Goal: Entertainment & Leisure: Consume media (video, audio)

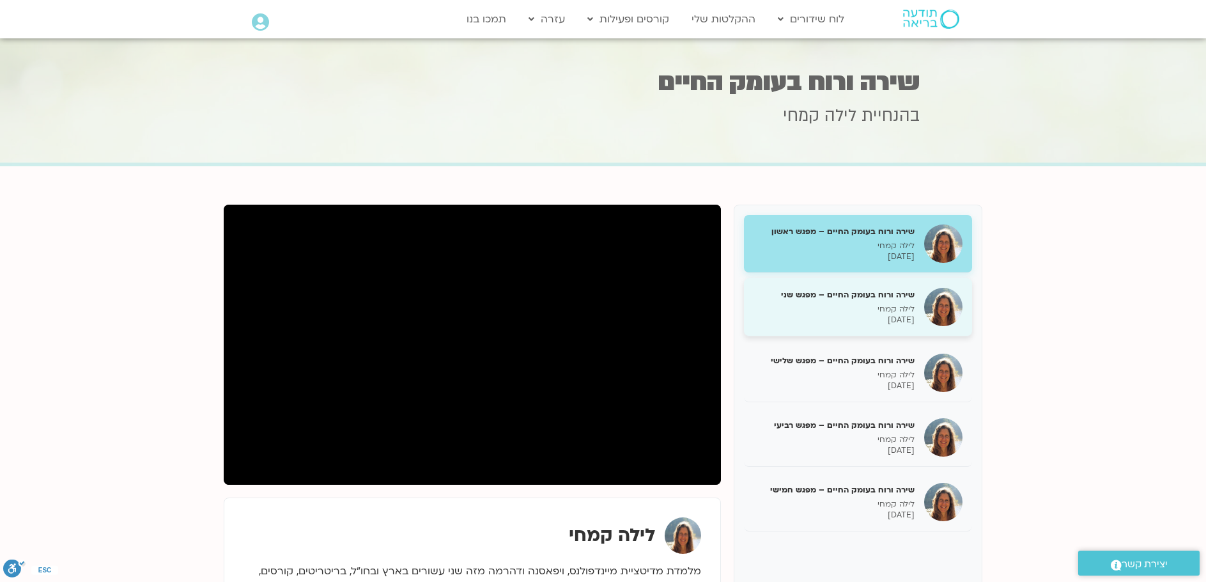
click at [848, 289] on h5 "שירה ורוח בעומק החיים – מפגש שני" at bounding box center [834, 295] width 161 height 12
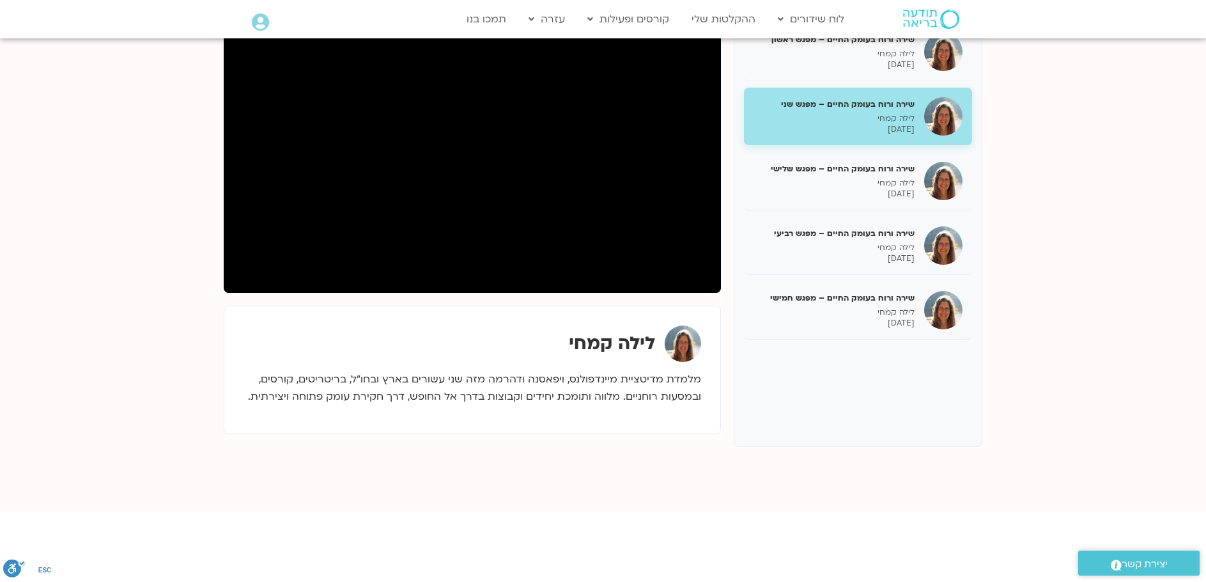
scroll to position [64, 0]
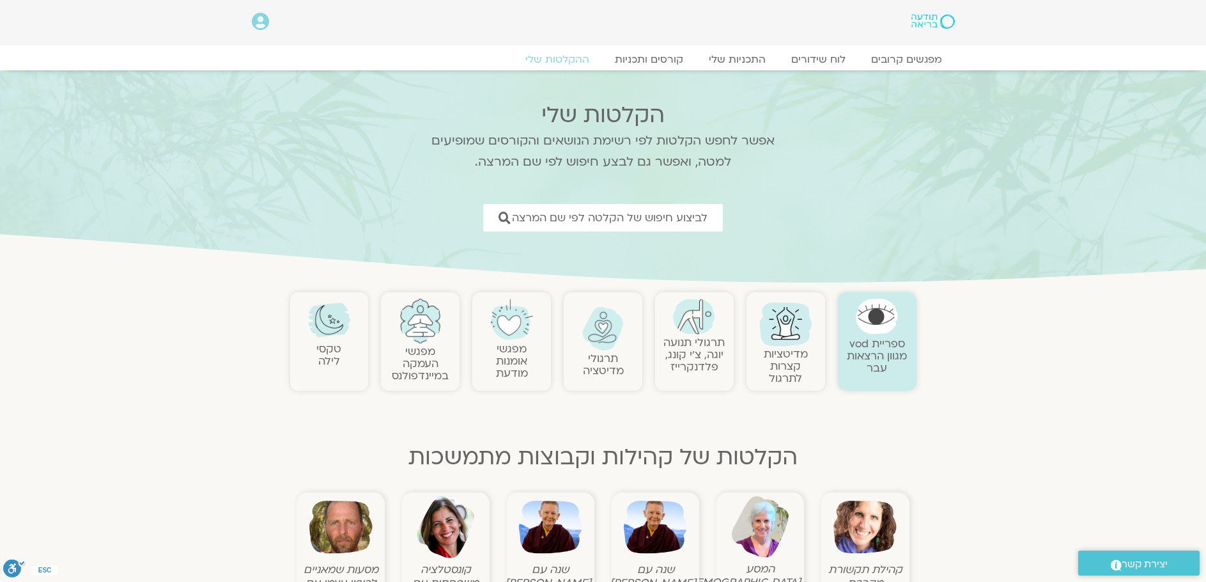
click at [559, 529] on img at bounding box center [550, 527] width 63 height 63
